Goal: Find specific page/section: Find specific page/section

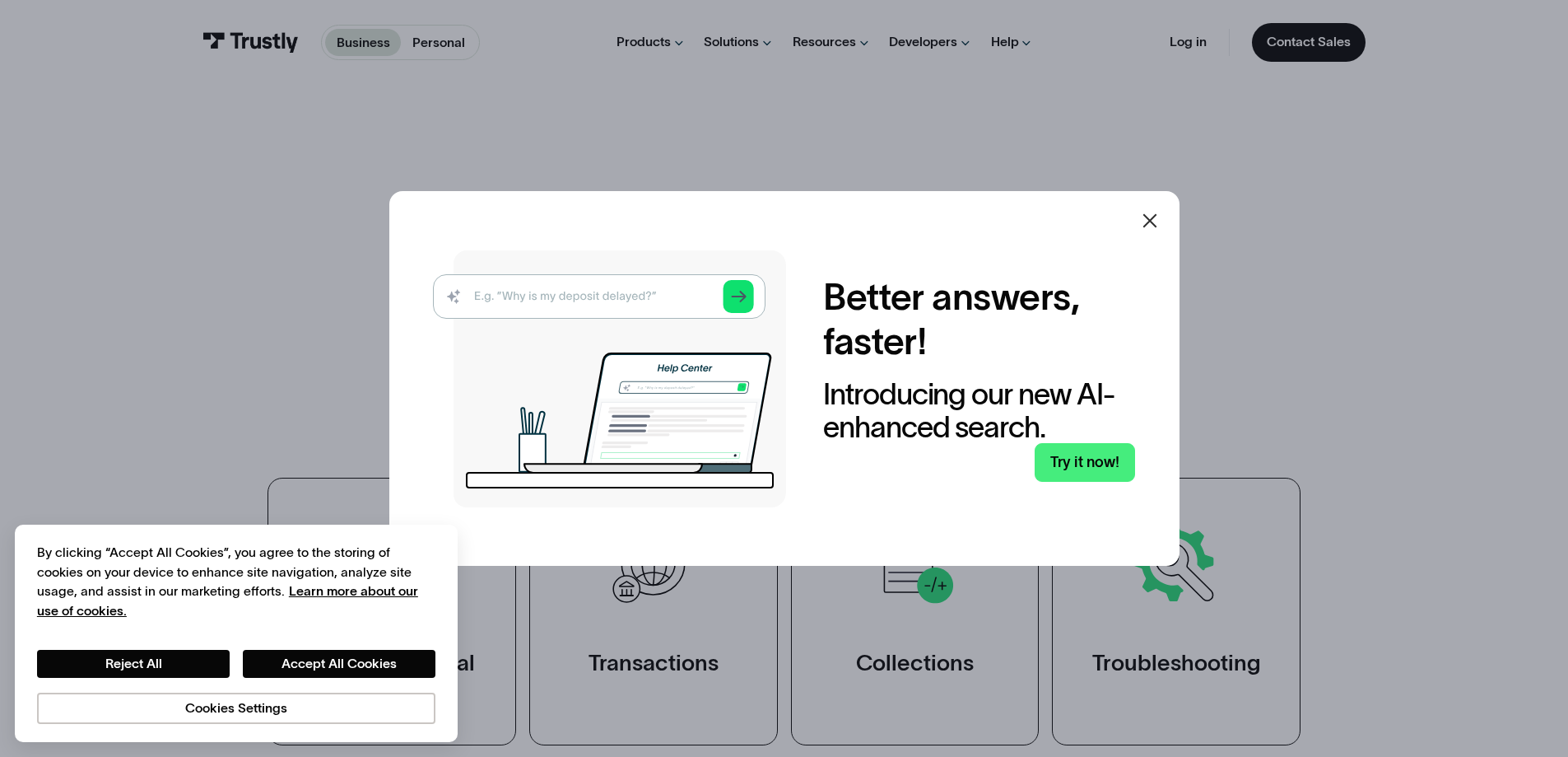
click at [1150, 219] on icon at bounding box center [1150, 221] width 20 height 20
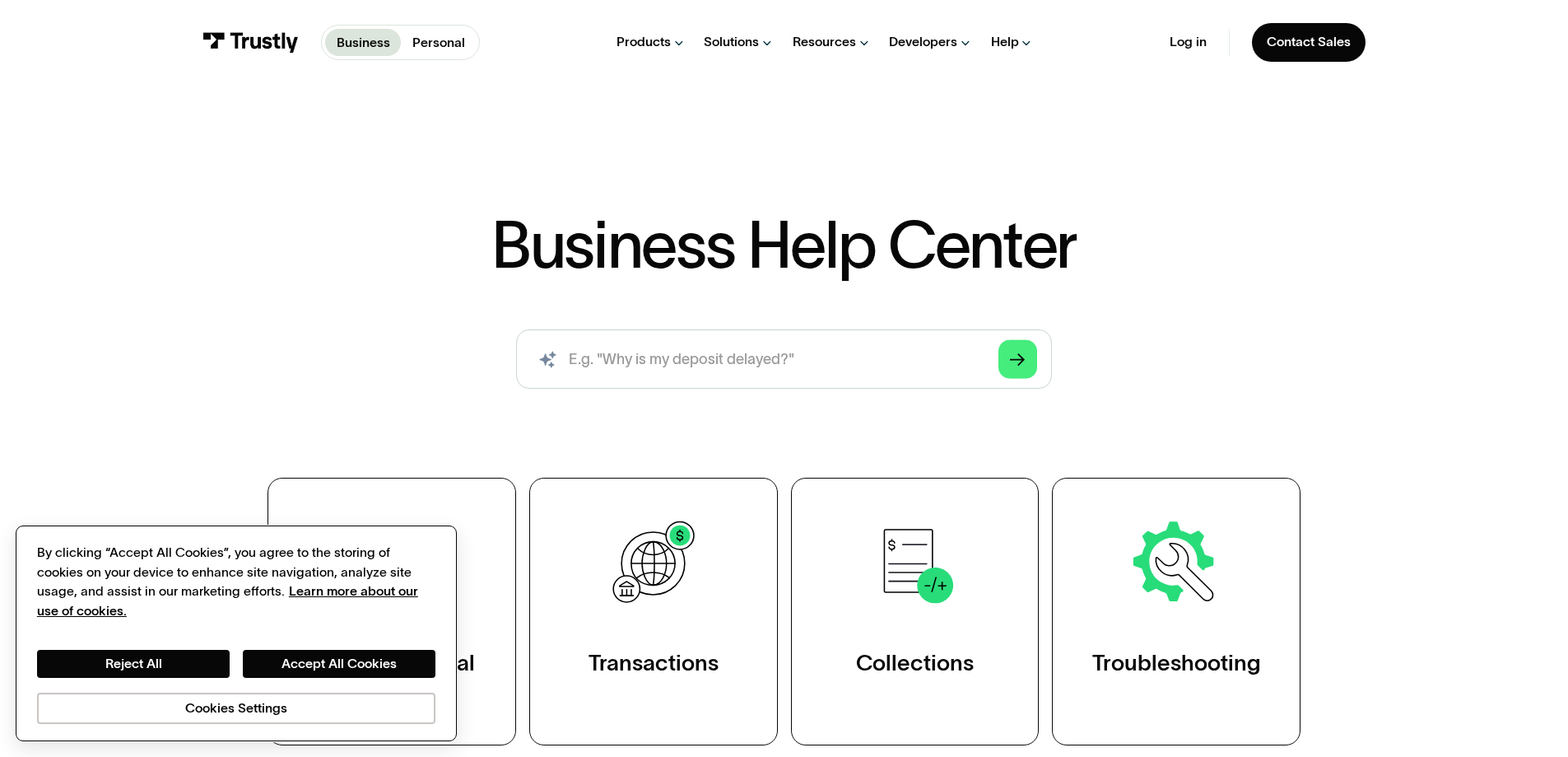
click at [276, 678] on div "Reject All Accept All Cookies Cookies Settings" at bounding box center [237, 686] width 399 height 73
click at [375, 650] on div "Reject All Accept All Cookies Cookies Settings" at bounding box center [237, 672] width 399 height 103
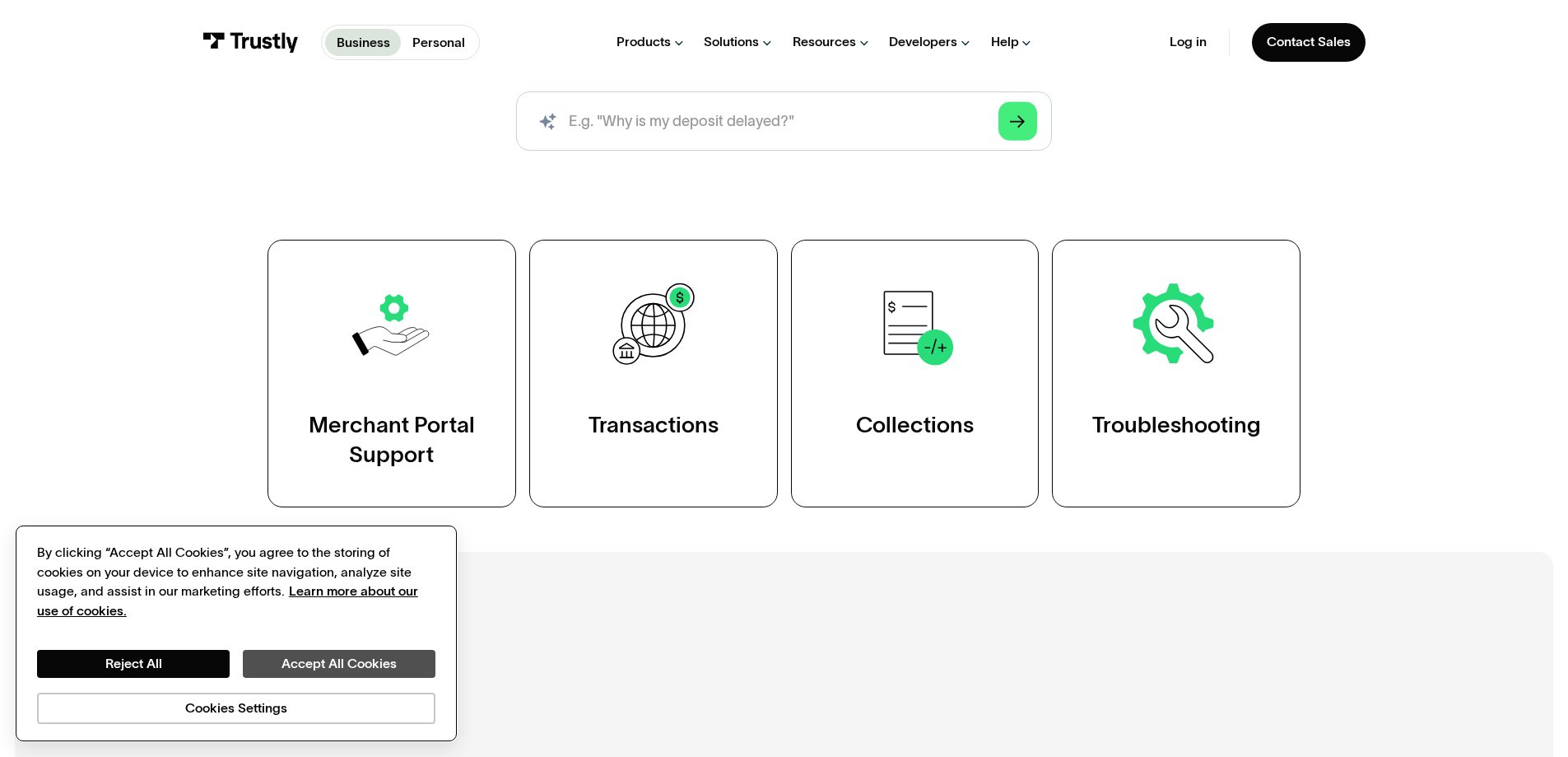
scroll to position [248, 0]
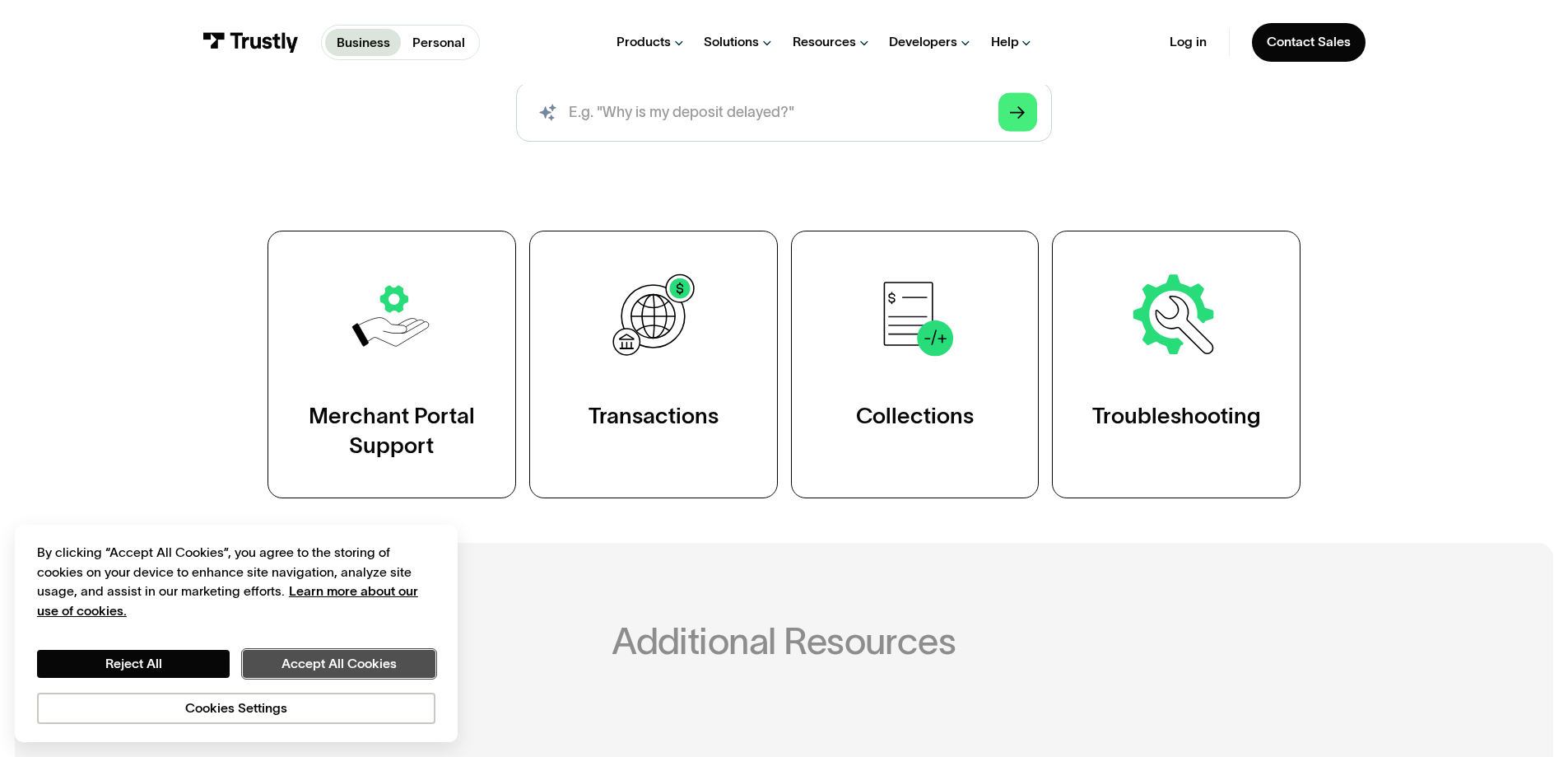
click at [376, 667] on button "Accept All Cookies" at bounding box center [339, 663] width 193 height 28
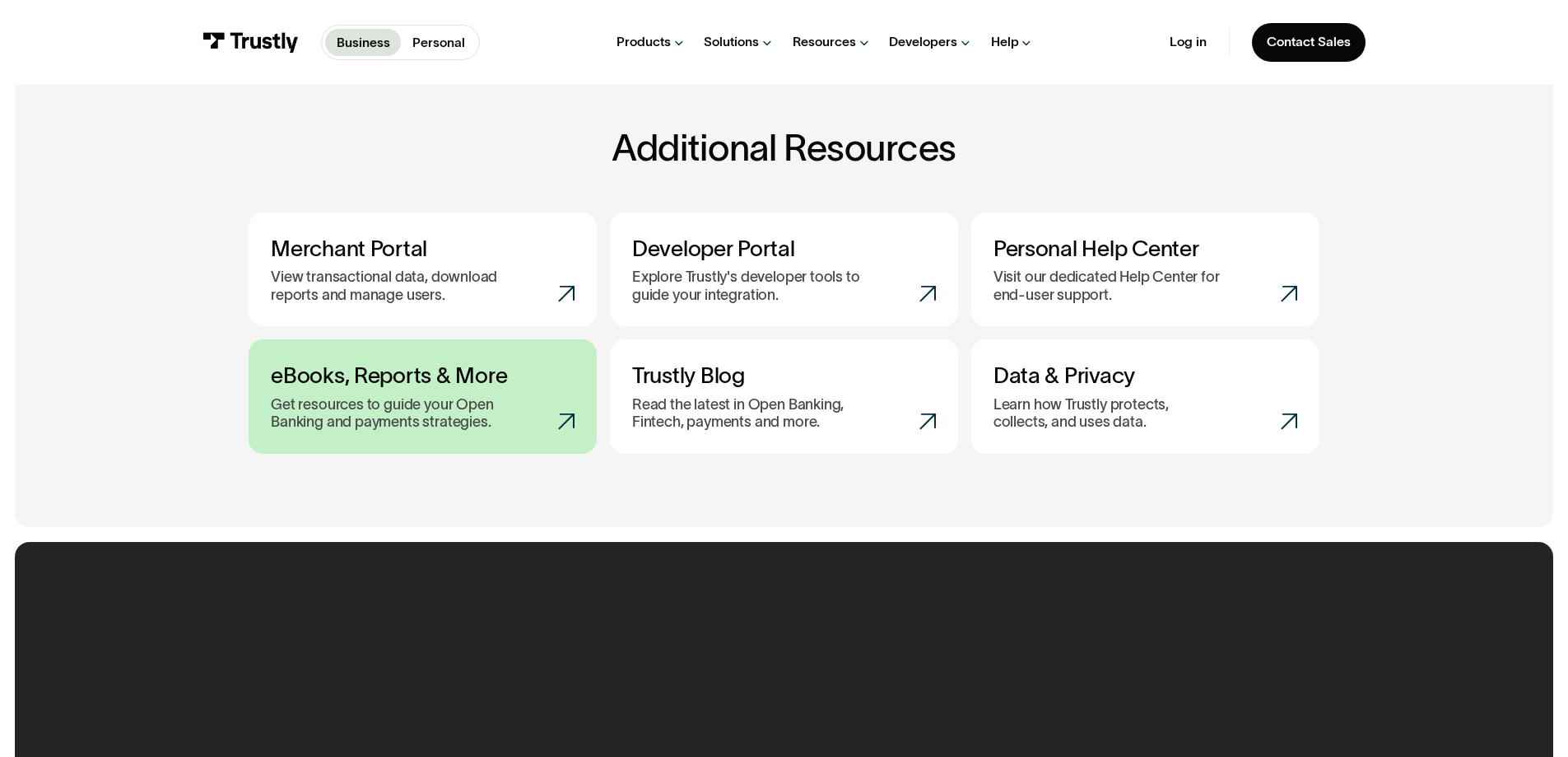
scroll to position [742, 0]
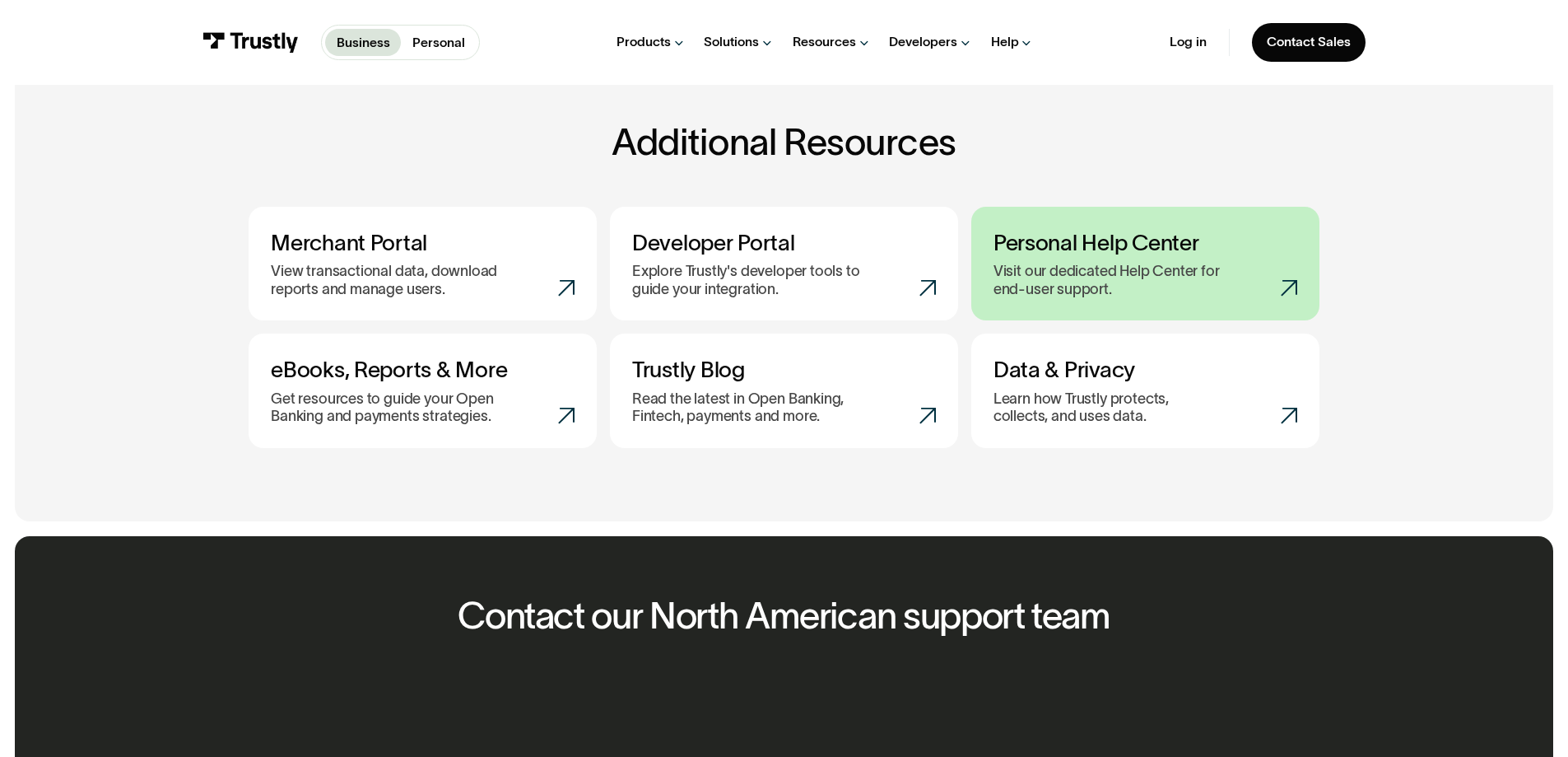
click at [1064, 251] on h3 "Personal Help Center" at bounding box center [1145, 242] width 304 height 26
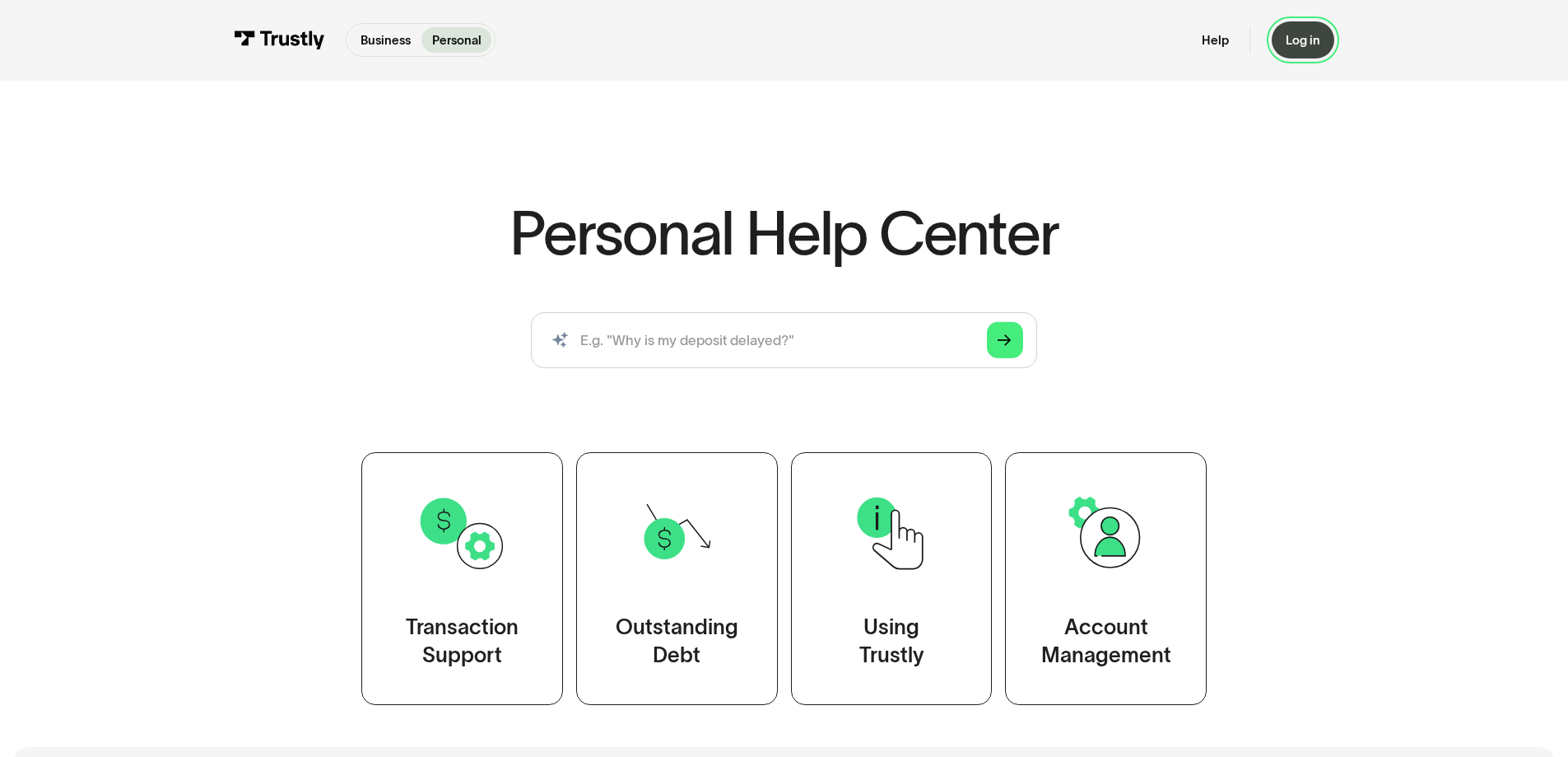
click at [1314, 43] on div "Log in" at bounding box center [1303, 39] width 35 height 15
